Goal: Find contact information: Find contact information

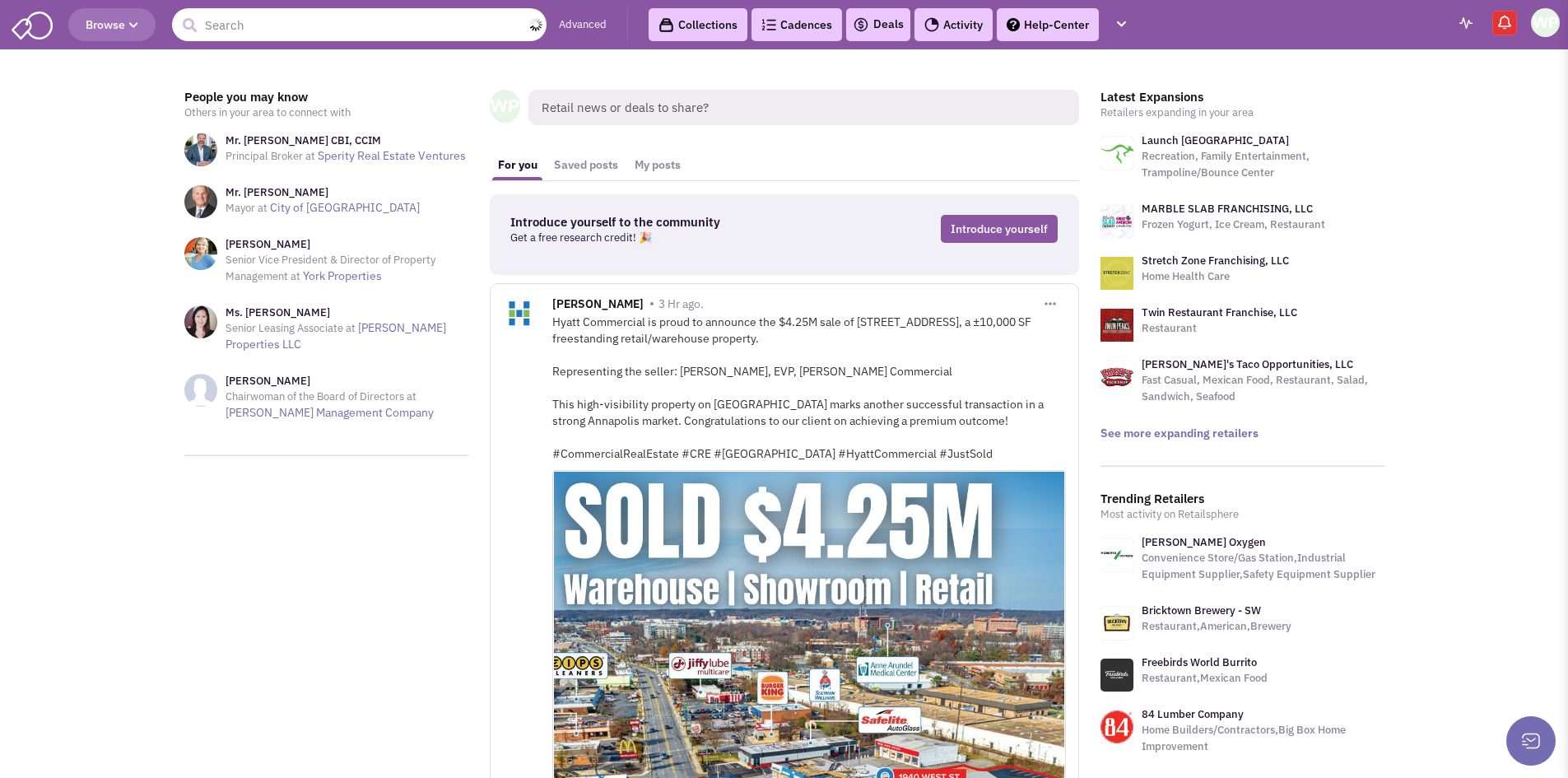
click at [426, 16] on input "text" at bounding box center [359, 25] width 375 height 33
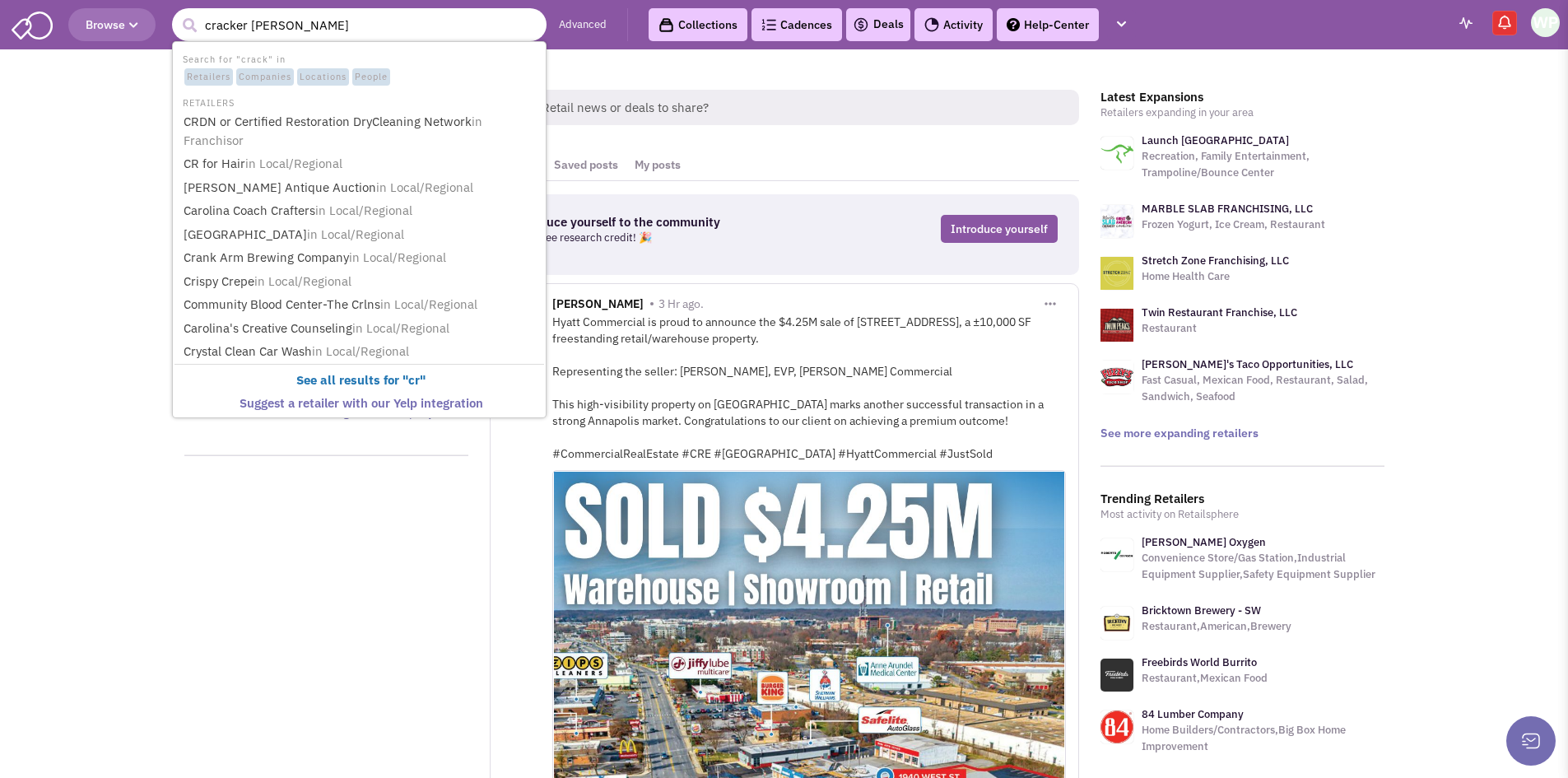
type input "cracker barre"
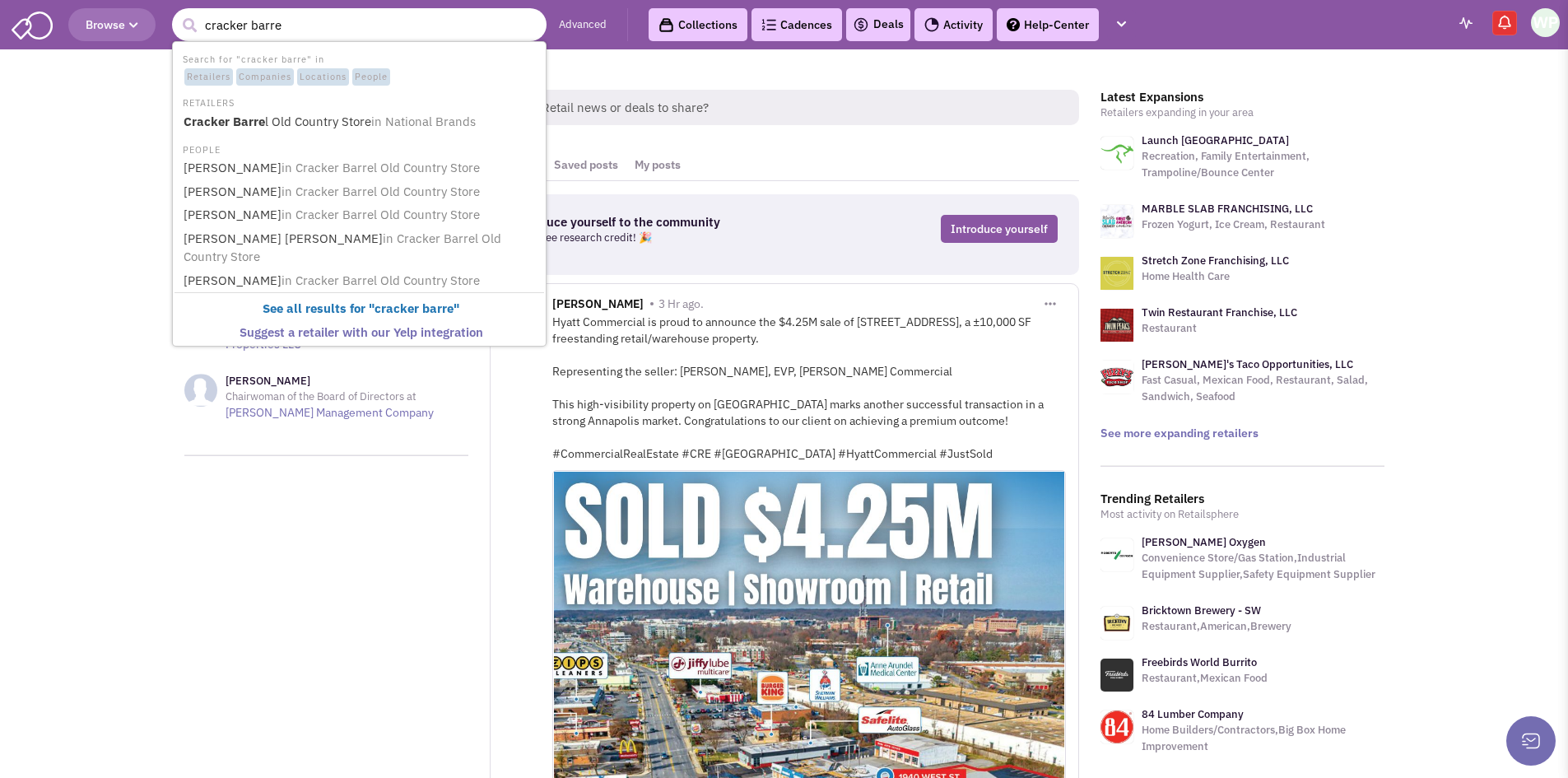
click at [406, 108] on li "RETAILERS" at bounding box center [359, 102] width 370 height 17
click at [403, 115] on span "in National Brands" at bounding box center [423, 121] width 105 height 15
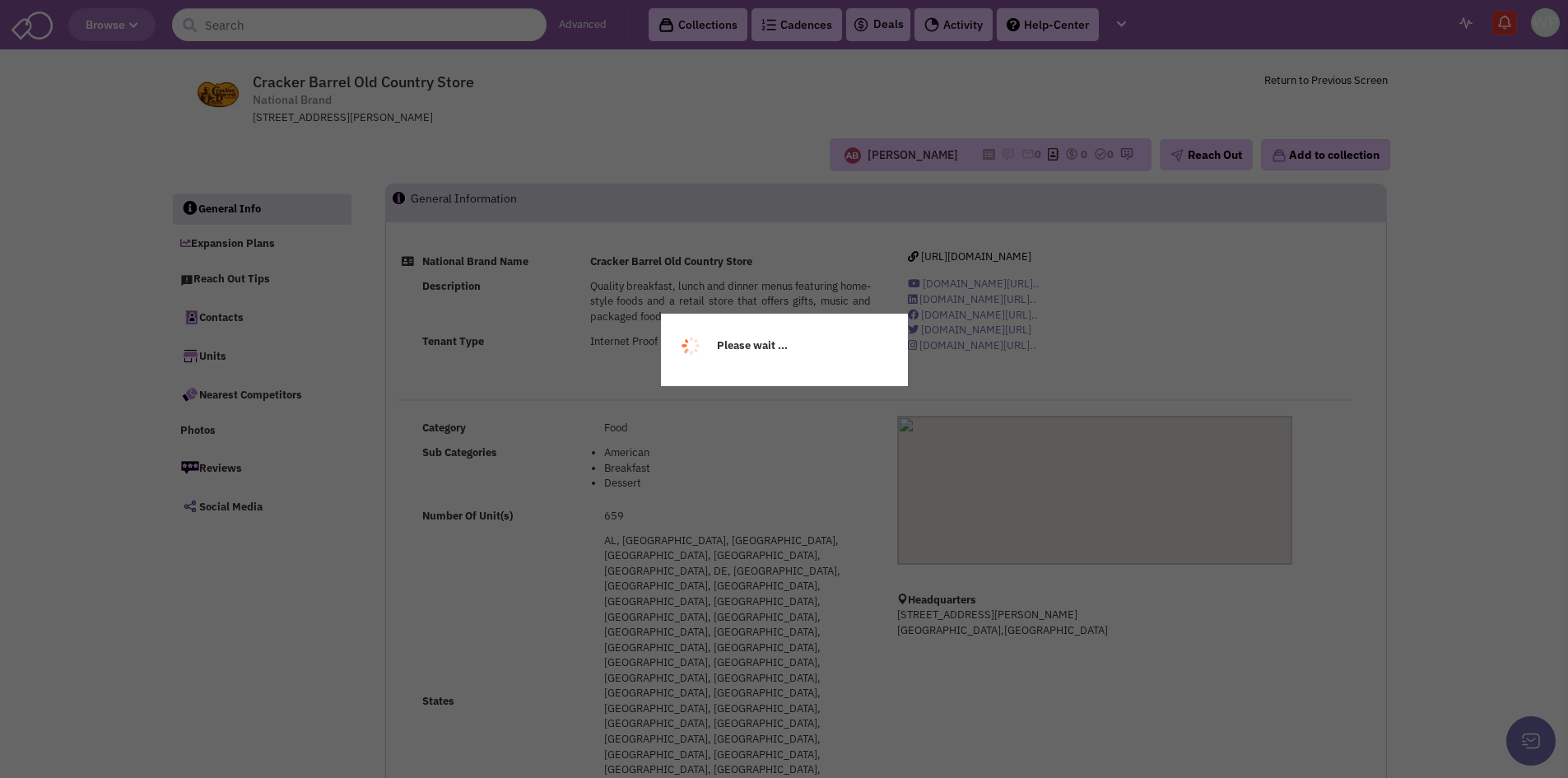
select select
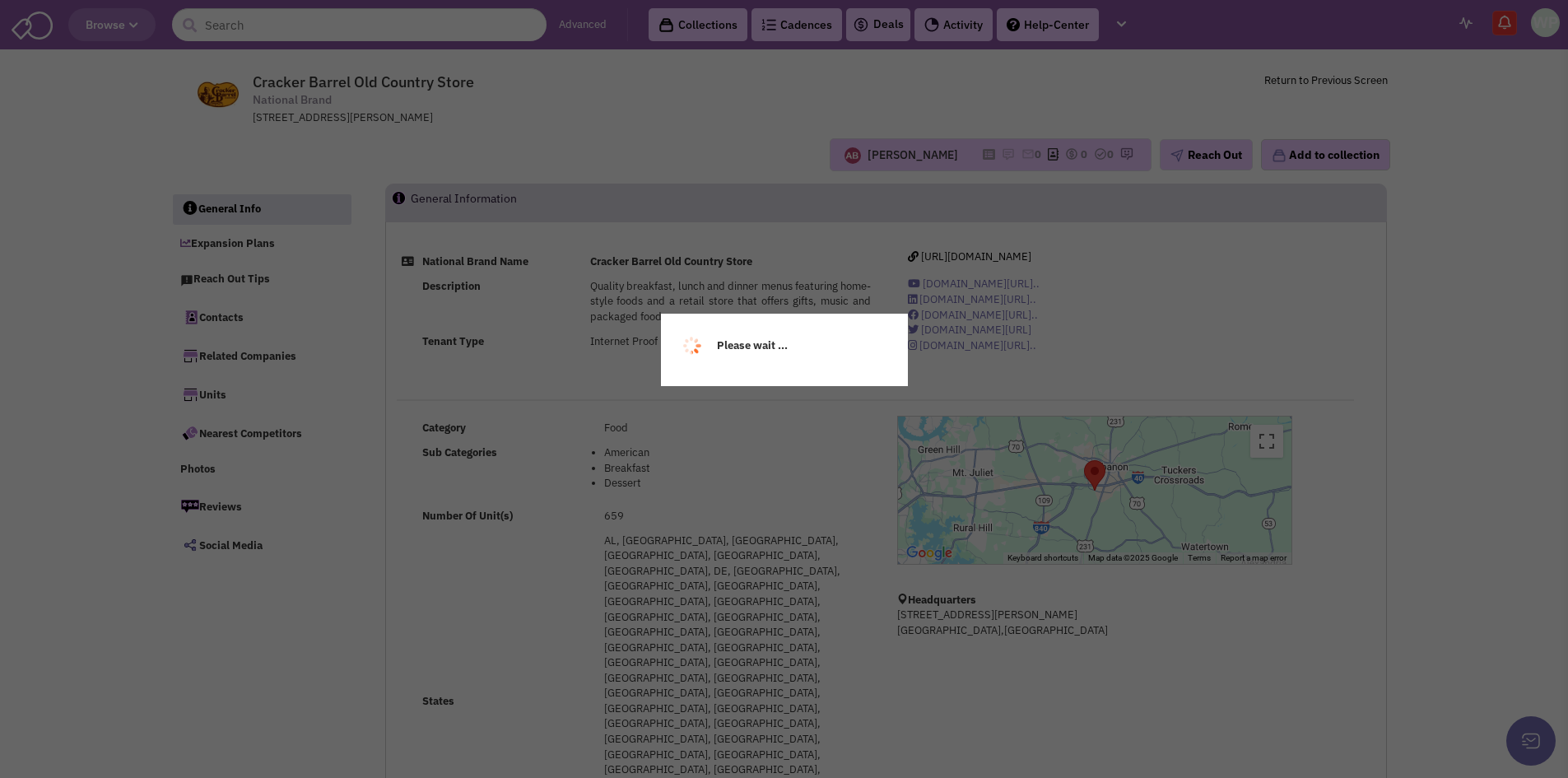
select select
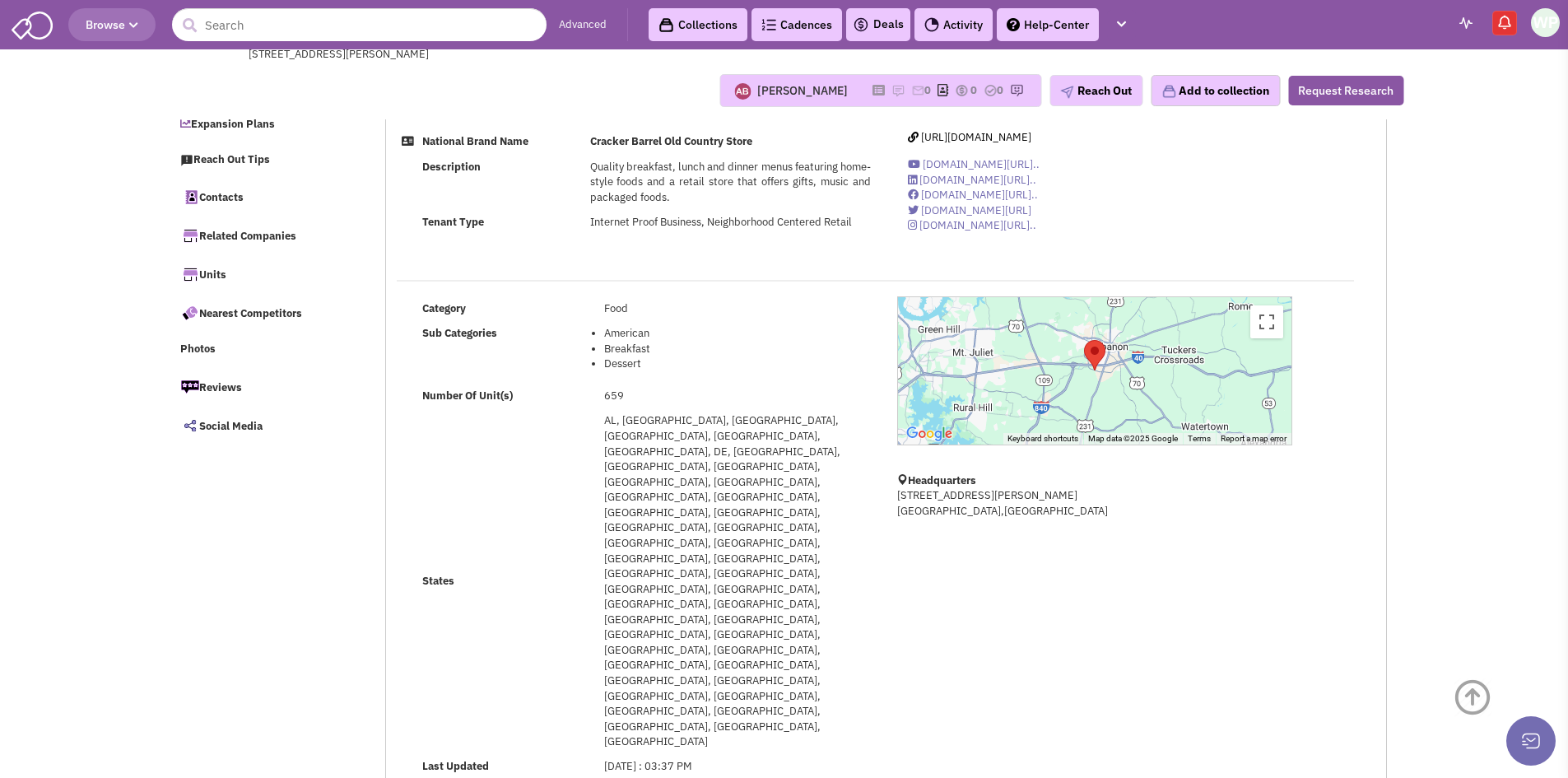
scroll to position [247, 0]
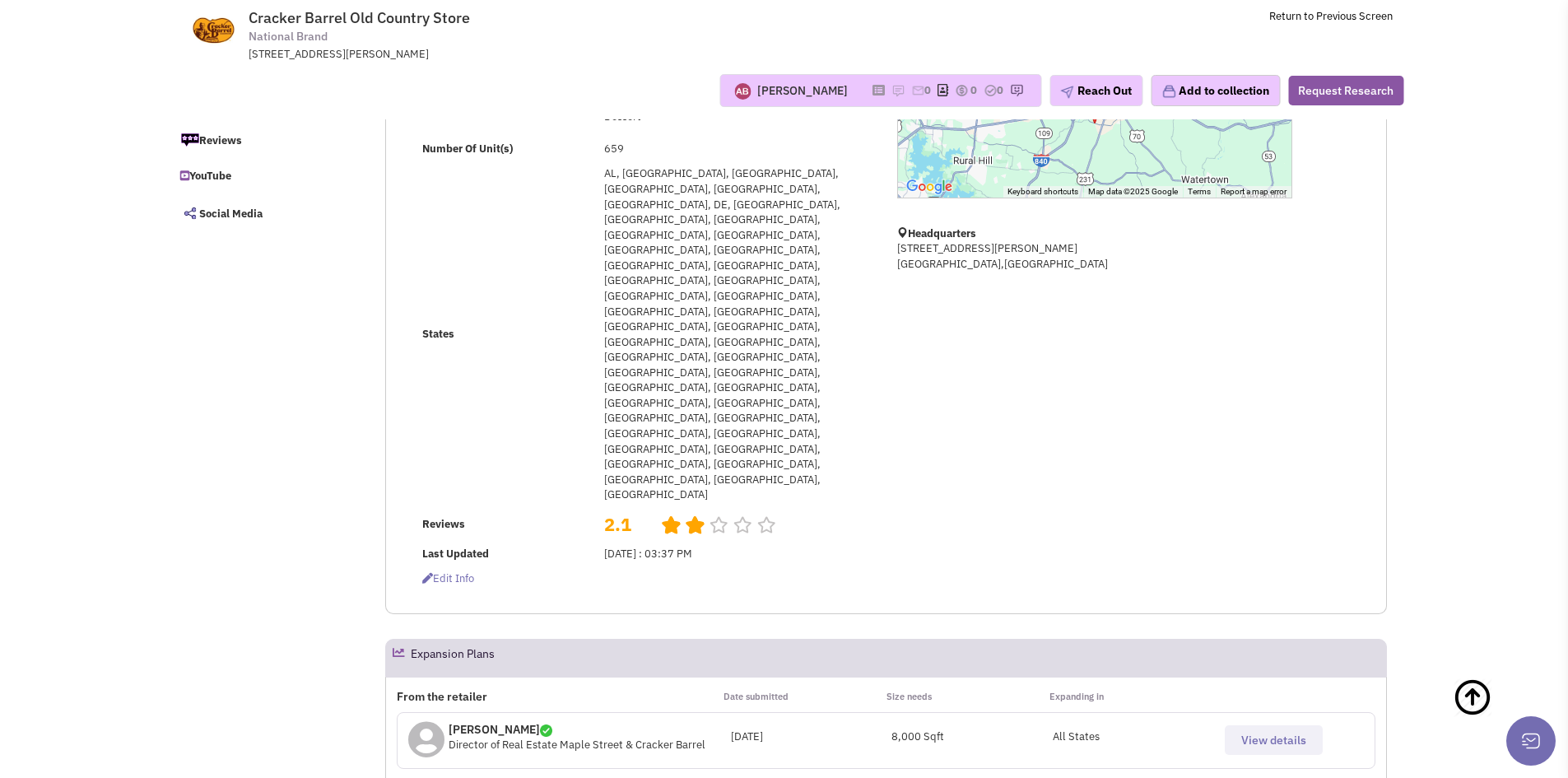
click at [1289, 732] on span "View details" at bounding box center [1274, 739] width 65 height 14
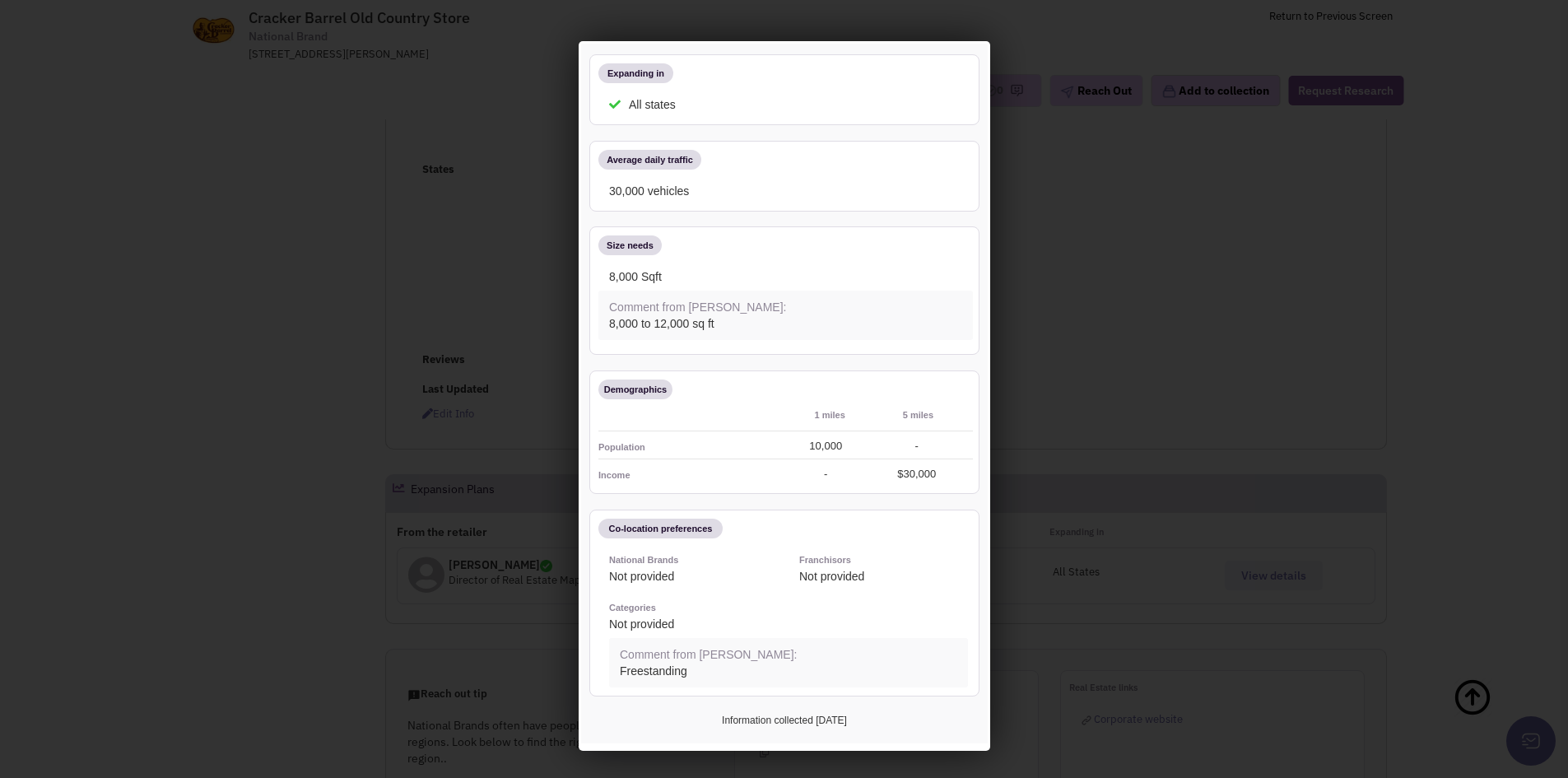
scroll to position [0, 0]
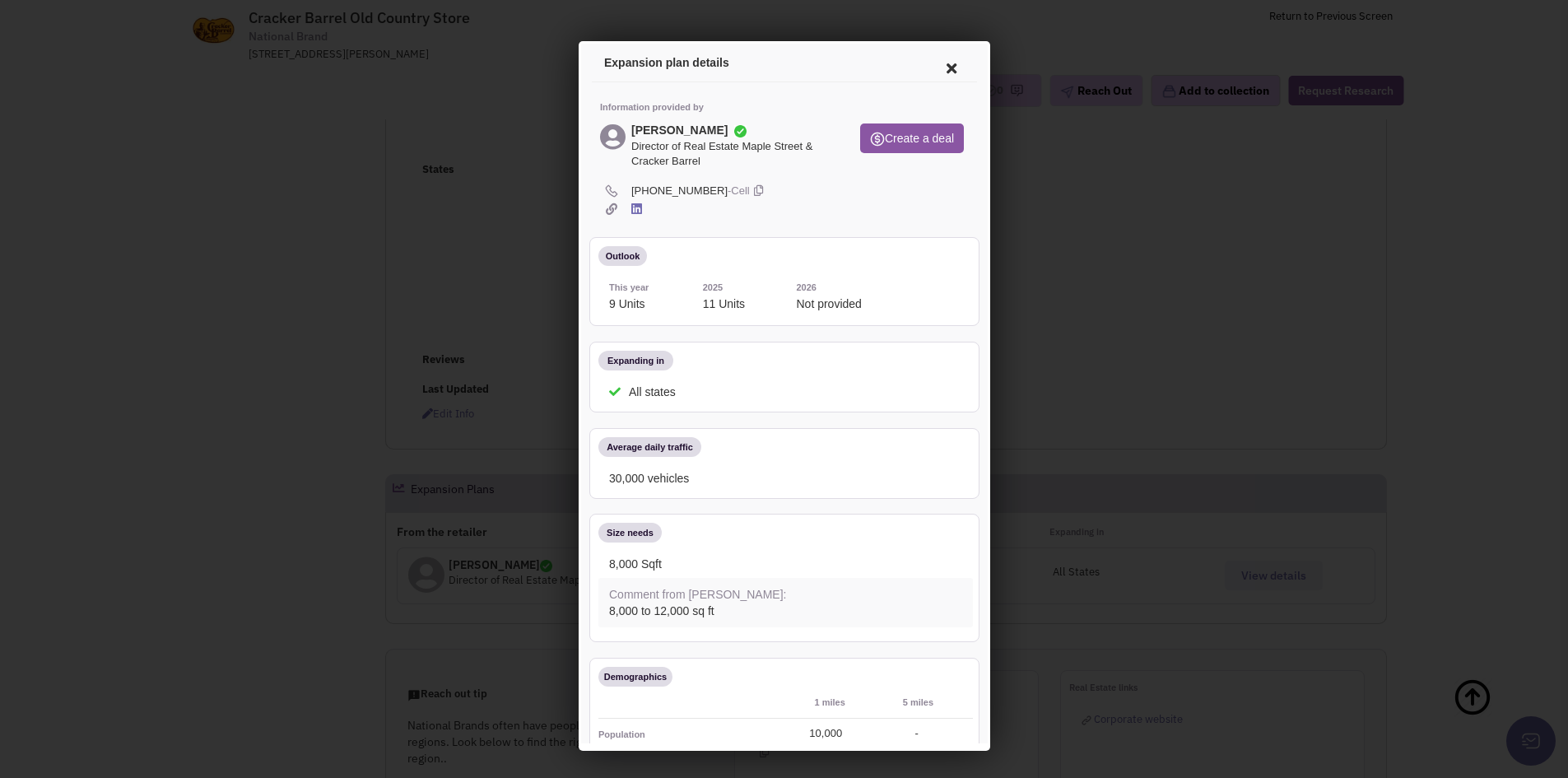
click at [750, 186] on icon at bounding box center [754, 188] width 9 height 15
click at [806, 207] on div at bounding box center [781, 207] width 369 height 15
click at [943, 65] on icon at bounding box center [948, 65] width 35 height 39
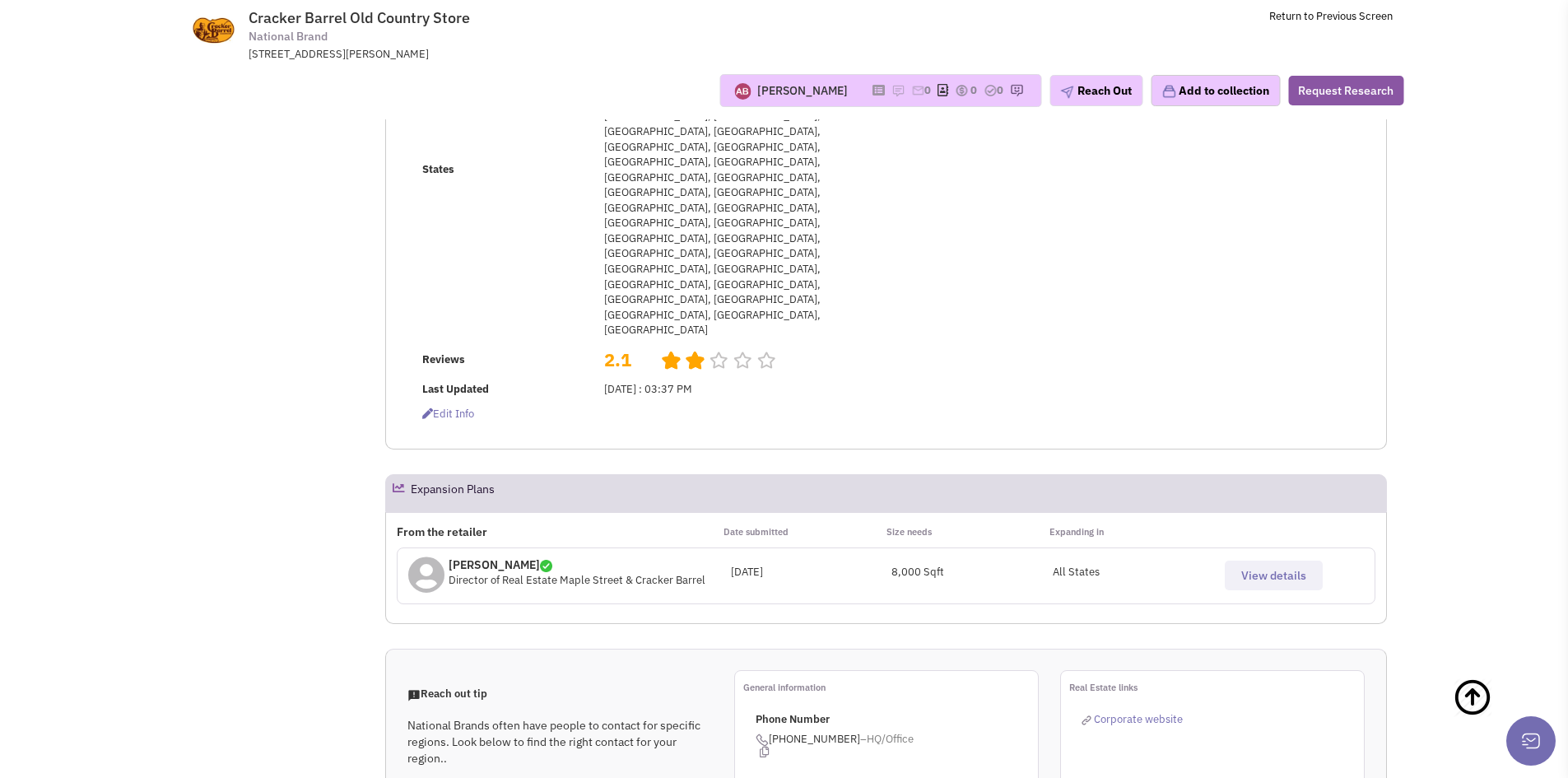
click at [1242, 568] on span "View details" at bounding box center [1274, 574] width 65 height 14
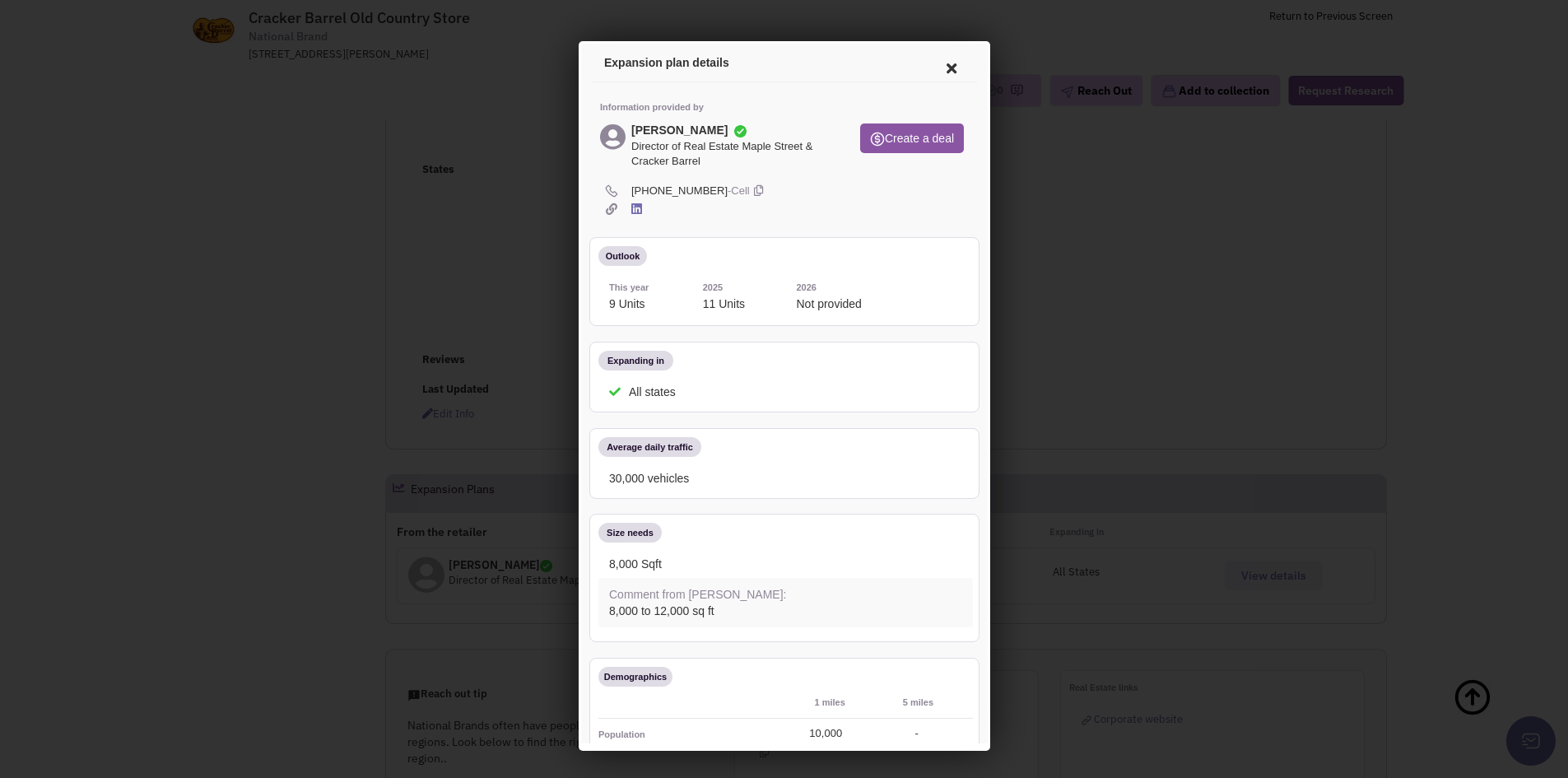
click at [661, 123] on h4 "[PERSON_NAME]" at bounding box center [676, 128] width 96 height 13
click at [634, 209] on icon at bounding box center [633, 206] width 11 height 12
click at [946, 62] on icon at bounding box center [948, 65] width 35 height 39
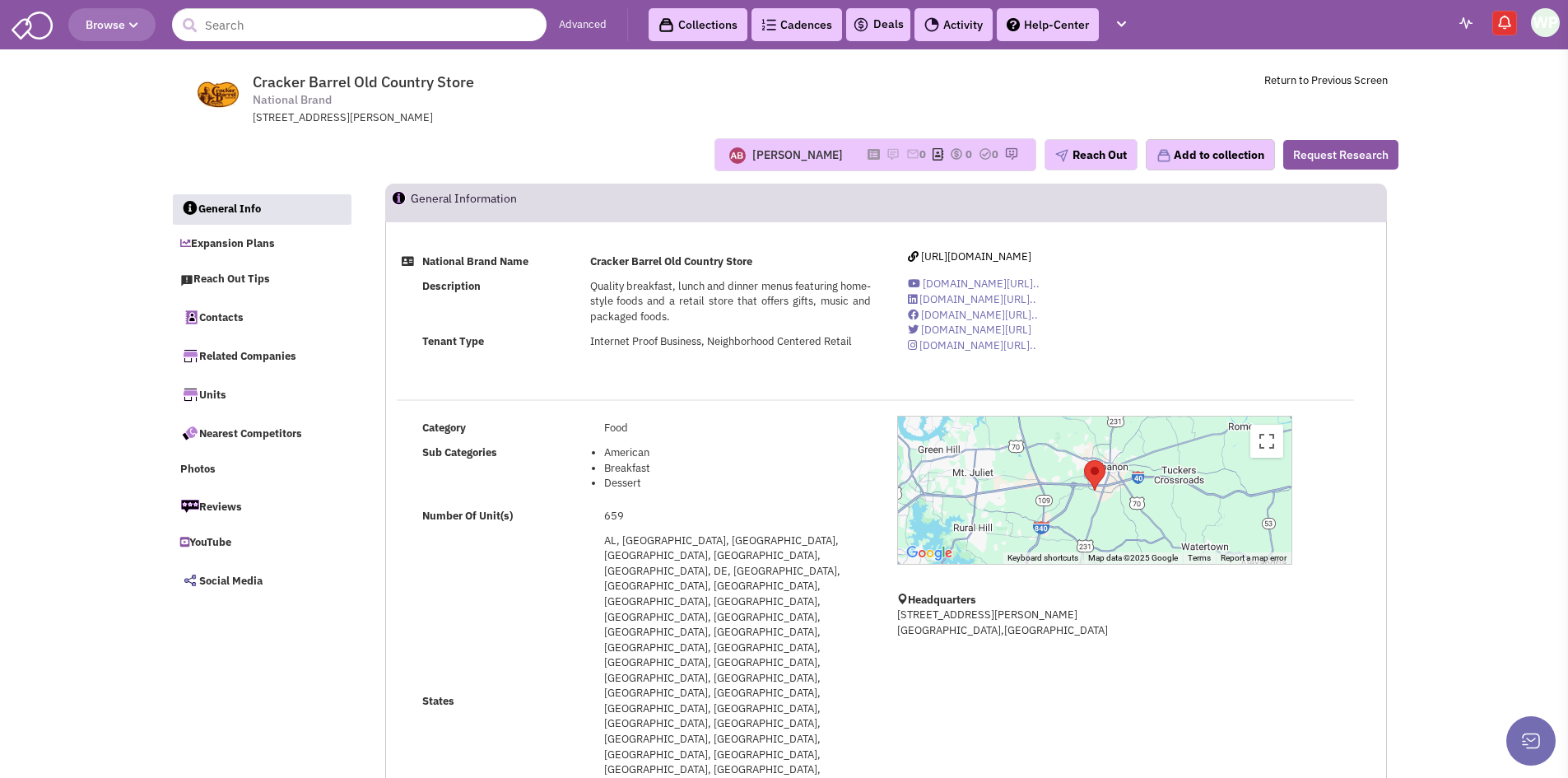
click at [787, 158] on div "[PERSON_NAME]" at bounding box center [797, 154] width 90 height 16
click at [789, 154] on div "[PERSON_NAME]" at bounding box center [797, 154] width 90 height 16
click at [1061, 157] on img "button" at bounding box center [1062, 156] width 13 height 13
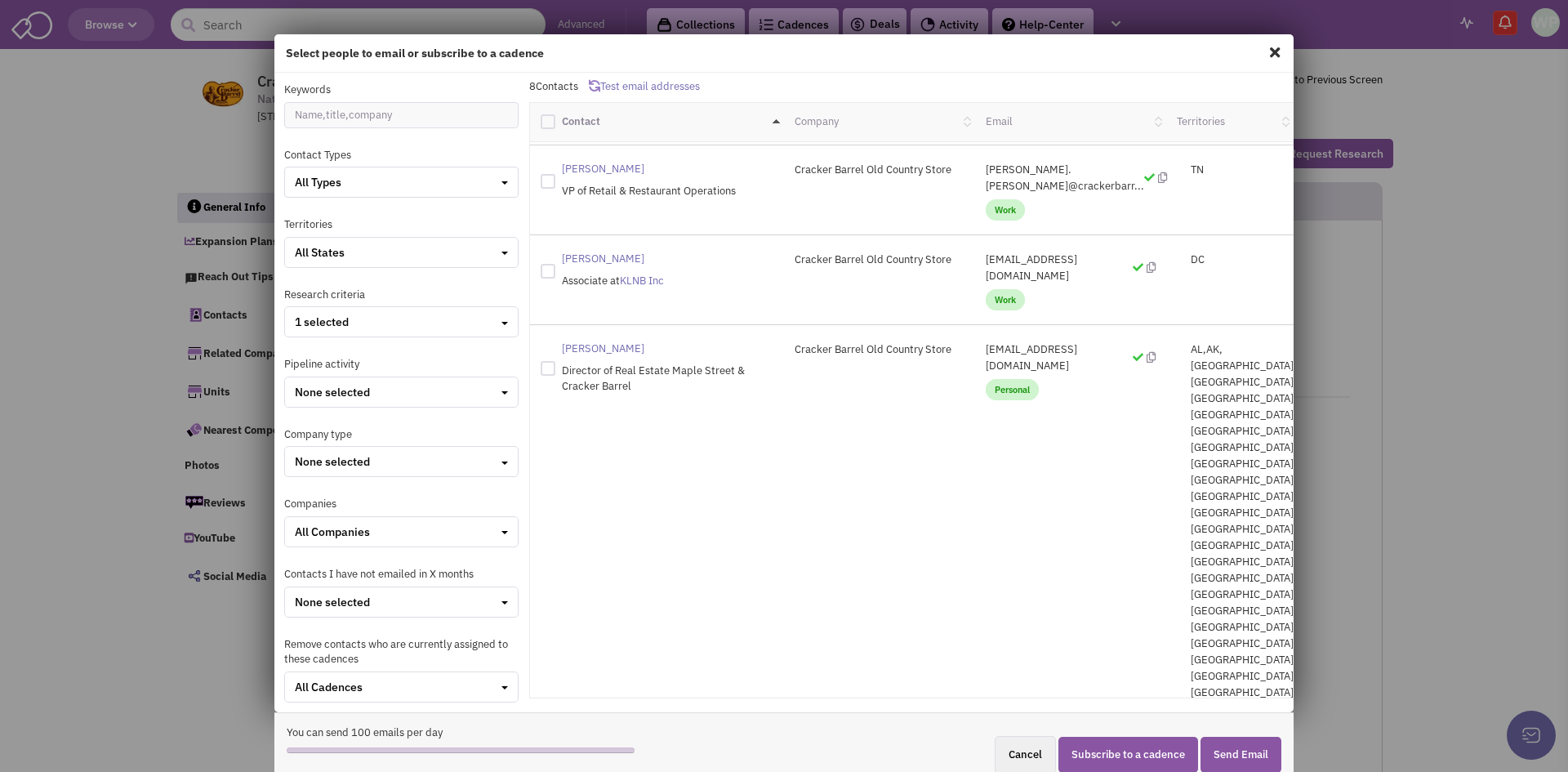
scroll to position [72, 0]
